Goal: Task Accomplishment & Management: Manage account settings

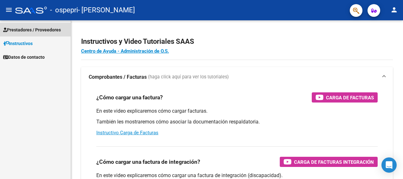
drag, startPoint x: 0, startPoint y: 0, endPoint x: 39, endPoint y: 32, distance: 50.9
click at [39, 32] on span "Prestadores / Proveedores" at bounding box center [32, 29] width 58 height 7
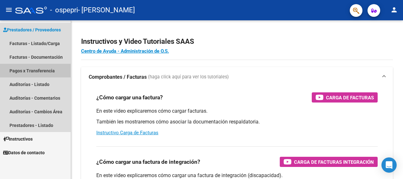
click at [36, 70] on link "Pagos x Transferencia" at bounding box center [35, 71] width 71 height 14
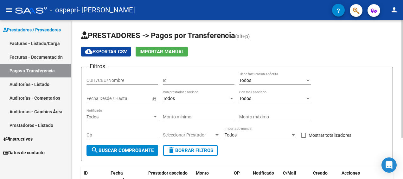
click at [403, 51] on html "menu - ospepri - [PERSON_NAME] person Prestadores / Proveedores Facturas - List…" at bounding box center [201, 89] width 403 height 179
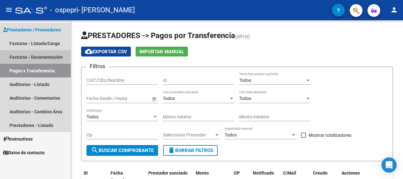
click at [15, 57] on link "Facturas - Documentación" at bounding box center [35, 57] width 71 height 14
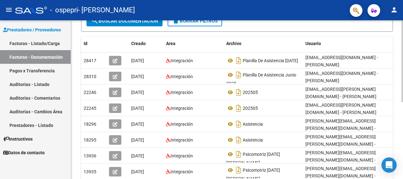
scroll to position [115, 0]
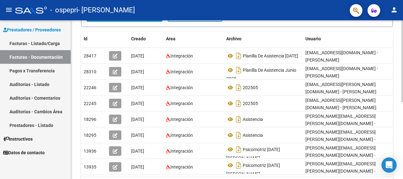
click at [403, 120] on html "menu - ospepri - [PERSON_NAME] person Prestadores / Proveedores Facturas - List…" at bounding box center [201, 89] width 403 height 179
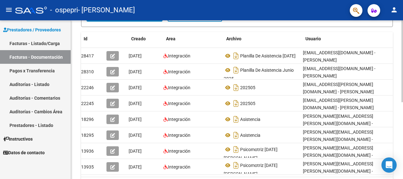
scroll to position [0, 0]
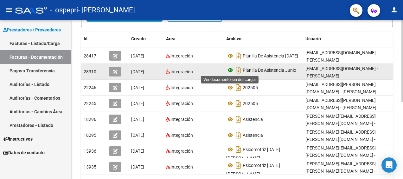
click at [229, 71] on icon at bounding box center [230, 70] width 8 height 8
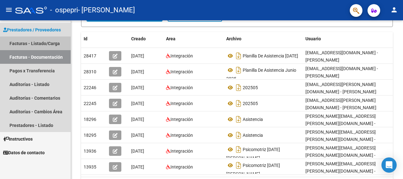
click at [49, 45] on link "Facturas - Listado/Carga" at bounding box center [35, 43] width 71 height 14
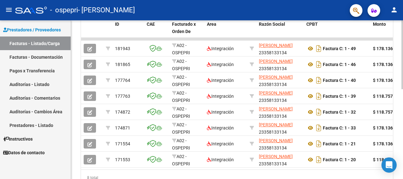
scroll to position [176, 0]
click at [401, 110] on div "Video tutorial PRESTADORES -> Listado de CPBTs Emitidos por Prestadores / Prove…" at bounding box center [238, 24] width 334 height 361
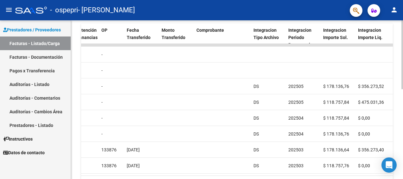
scroll to position [173, 0]
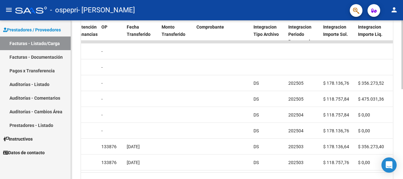
click at [403, 150] on html "menu - ospepri - [PERSON_NAME] person Prestadores / Proveedores Facturas - List…" at bounding box center [201, 89] width 403 height 179
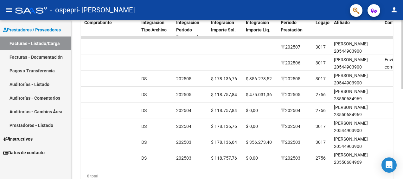
scroll to position [178, 0]
click at [403, 128] on html "menu - ospepri - [PERSON_NAME] person Prestadores / Proveedores Facturas - List…" at bounding box center [201, 89] width 403 height 179
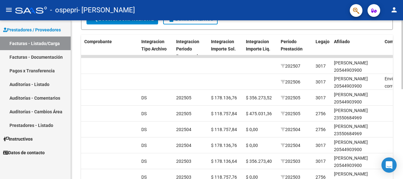
scroll to position [161, 0]
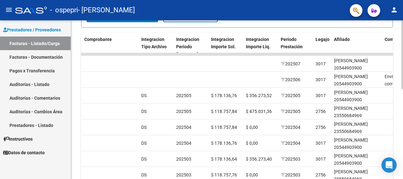
click at [403, 125] on html "menu - ospepri - [PERSON_NAME] person Prestadores / Proveedores Facturas - List…" at bounding box center [201, 89] width 403 height 179
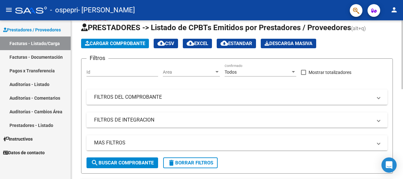
scroll to position [14, 0]
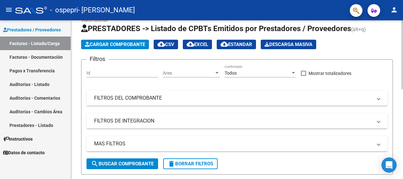
click at [403, 34] on html "menu - ospepri - [PERSON_NAME] person Prestadores / Proveedores Facturas - List…" at bounding box center [201, 89] width 403 height 179
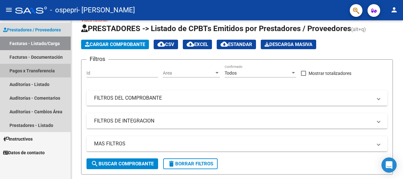
click at [50, 69] on link "Pagos x Transferencia" at bounding box center [35, 71] width 71 height 14
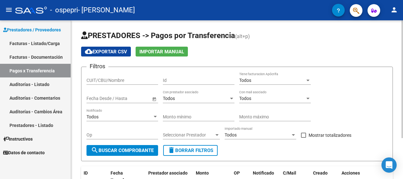
click at [403, 18] on html "menu - ospepri - [PERSON_NAME] person Prestadores / Proveedores Facturas - List…" at bounding box center [201, 89] width 403 height 179
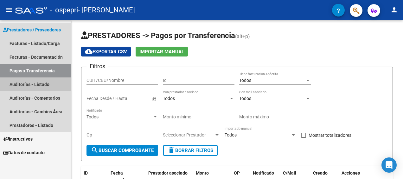
click at [40, 82] on link "Auditorías - Listado" at bounding box center [35, 84] width 71 height 14
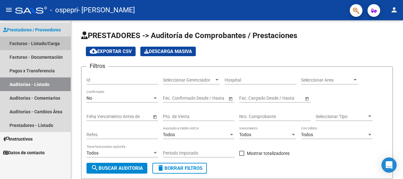
click at [35, 44] on link "Facturas - Listado/Carga" at bounding box center [35, 43] width 71 height 14
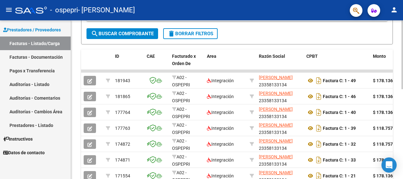
scroll to position [144, 0]
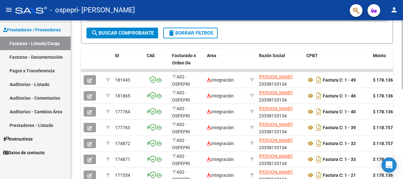
click at [403, 117] on html "menu - ospepri - [PERSON_NAME] person Prestadores / Proveedores Facturas - List…" at bounding box center [201, 89] width 403 height 179
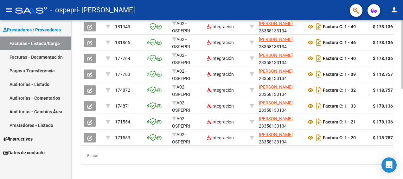
click at [403, 114] on html "menu - ospepri - [PERSON_NAME] person Prestadores / Proveedores Facturas - List…" at bounding box center [201, 89] width 403 height 179
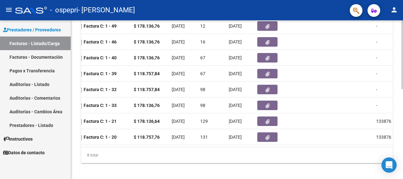
scroll to position [0, 248]
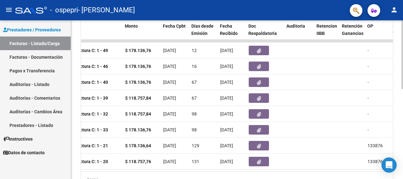
click at [403, 124] on html "menu - ospepri - [PERSON_NAME] person Prestadores / Proveedores Facturas - List…" at bounding box center [201, 89] width 403 height 179
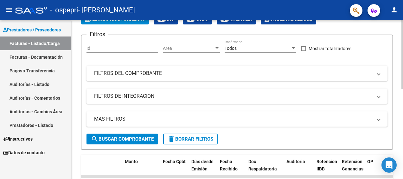
scroll to position [35, 0]
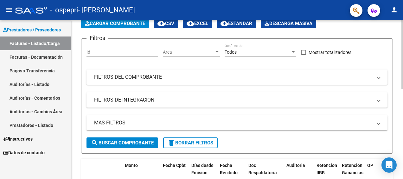
click at [403, 48] on html "menu - ospepri - [PERSON_NAME] person Prestadores / Proveedores Facturas - List…" at bounding box center [201, 89] width 403 height 179
